Goal: Check status: Check status

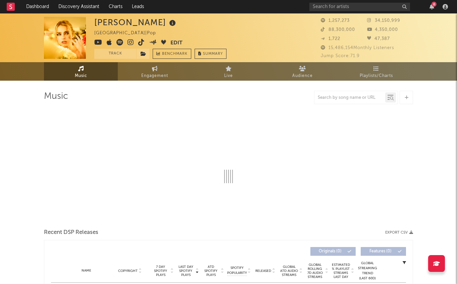
select select "6m"
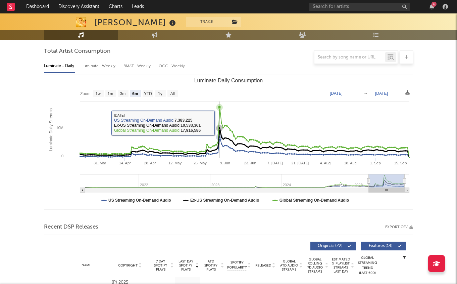
scroll to position [58, 0]
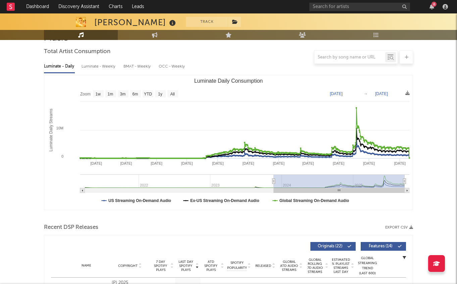
type input "[DATE]"
